Goal: Check status: Check status

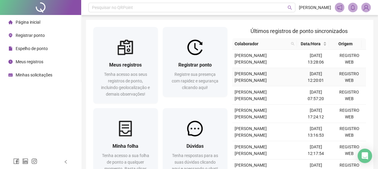
scroll to position [60, 0]
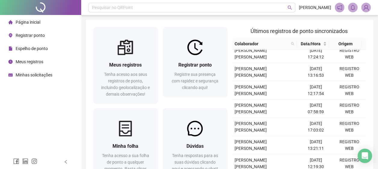
click at [36, 61] on span "Meus registros" at bounding box center [30, 61] width 28 height 5
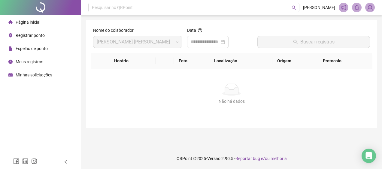
click at [44, 46] on span "Espelho de ponto" at bounding box center [32, 48] width 32 height 5
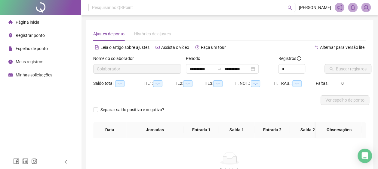
type input "**********"
click at [337, 98] on span "Ver espelho de ponto" at bounding box center [344, 100] width 39 height 7
click at [38, 19] on div "Página inicial" at bounding box center [24, 22] width 32 height 12
